Goal: Task Accomplishment & Management: Manage account settings

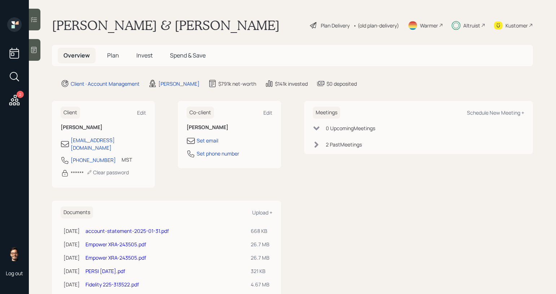
click at [34, 22] on icon at bounding box center [33, 19] width 7 height 7
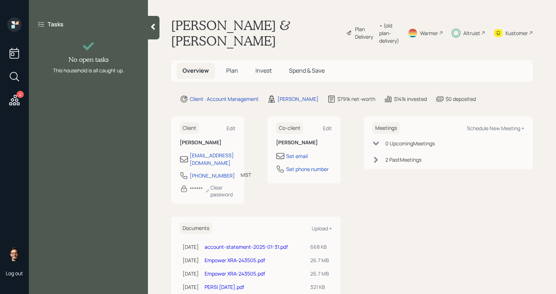
click at [161, 93] on main "Barbara & Timothy Dodds Plan Delivery • (old plan-delivery) Warmer Altruist Kus…" at bounding box center [352, 147] width 408 height 294
click at [269, 66] on h5 "Invest" at bounding box center [264, 71] width 28 height 16
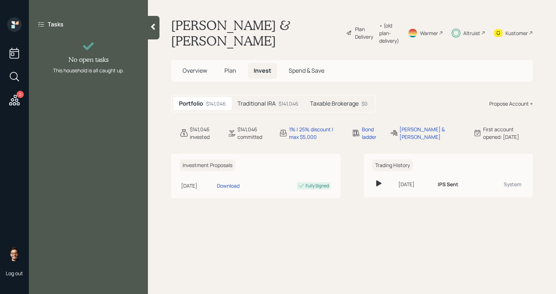
click at [263, 101] on h5 "Traditional IRA" at bounding box center [257, 103] width 38 height 7
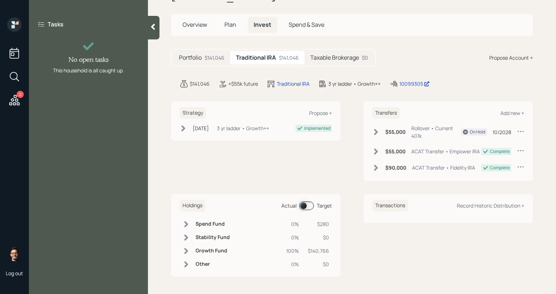
click at [305, 204] on span at bounding box center [306, 205] width 15 height 9
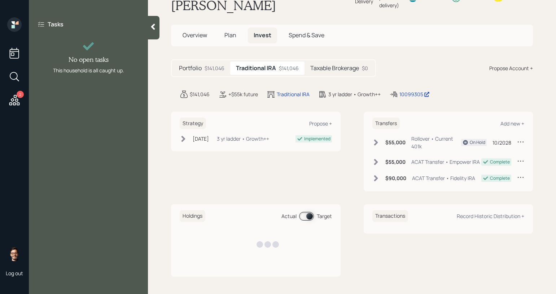
scroll to position [35, 0]
click at [307, 216] on span at bounding box center [306, 216] width 15 height 9
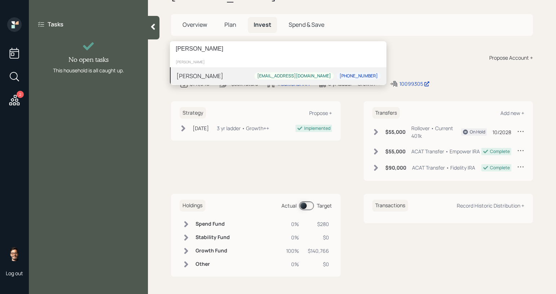
type input "gary rich"
